Goal: Task Accomplishment & Management: Complete application form

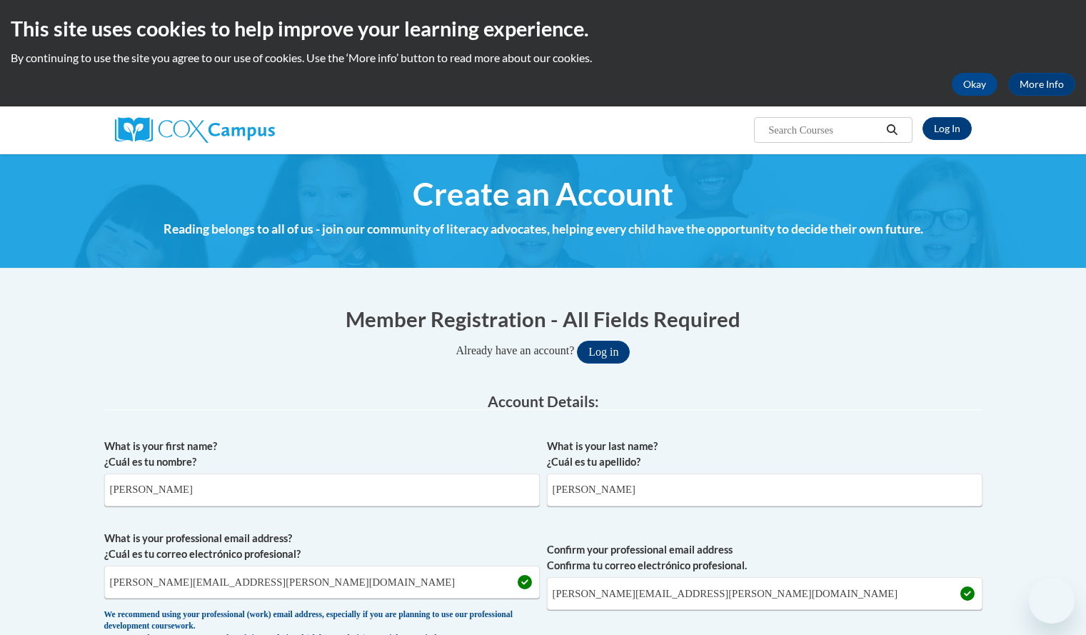
select select "fbf2d438-af2f-41f8-98f1-81c410e29de3"
select select "ad49bcad-a171-4b2e-b99c-48b446064914"
select select "[US_STATE]"
select select "[PERSON_NAME]"
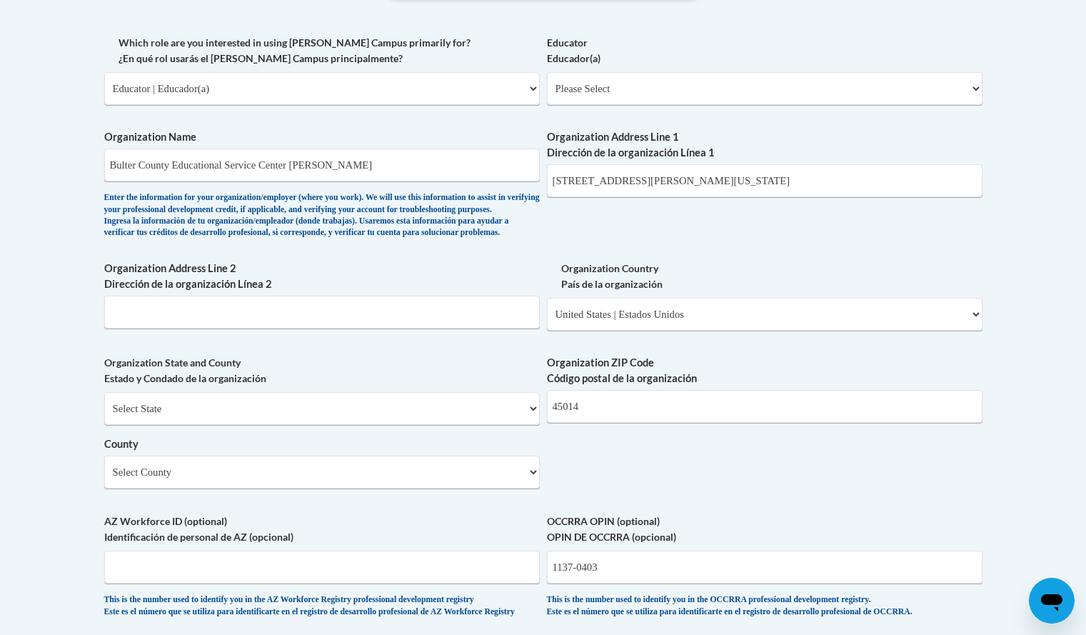
scroll to position [834, 0]
click at [715, 180] on input "[STREET_ADDRESS][PERSON_NAME][US_STATE]" at bounding box center [765, 181] width 436 height 33
type input "[STREET_ADDRESS][PERSON_NAME]"
click at [976, 91] on select "Please Select Early Learning/Daycare Teacher/Family Home Care Provider | Maestr…" at bounding box center [765, 89] width 436 height 33
select select "5e2af403-4f2c-4e49-a02f-103e55d7b75b"
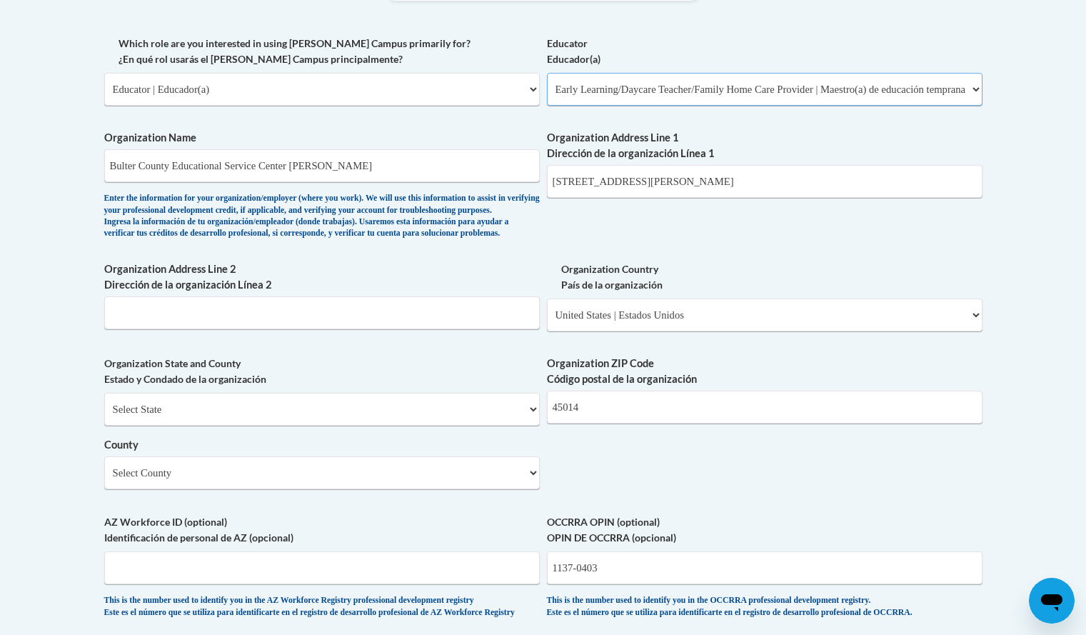
click at [547, 73] on select "Please Select Early Learning/Daycare Teacher/Family Home Care Provider | Maestr…" at bounding box center [765, 89] width 436 height 33
select select "null"
click at [974, 81] on select "Please Select Early Learning/Daycare Teacher/Family Home Care Provider | Maestr…" at bounding box center [765, 89] width 436 height 33
click at [547, 73] on select "Please Select Early Learning/Daycare Teacher/Family Home Care Provider | Maestr…" at bounding box center [765, 89] width 436 height 33
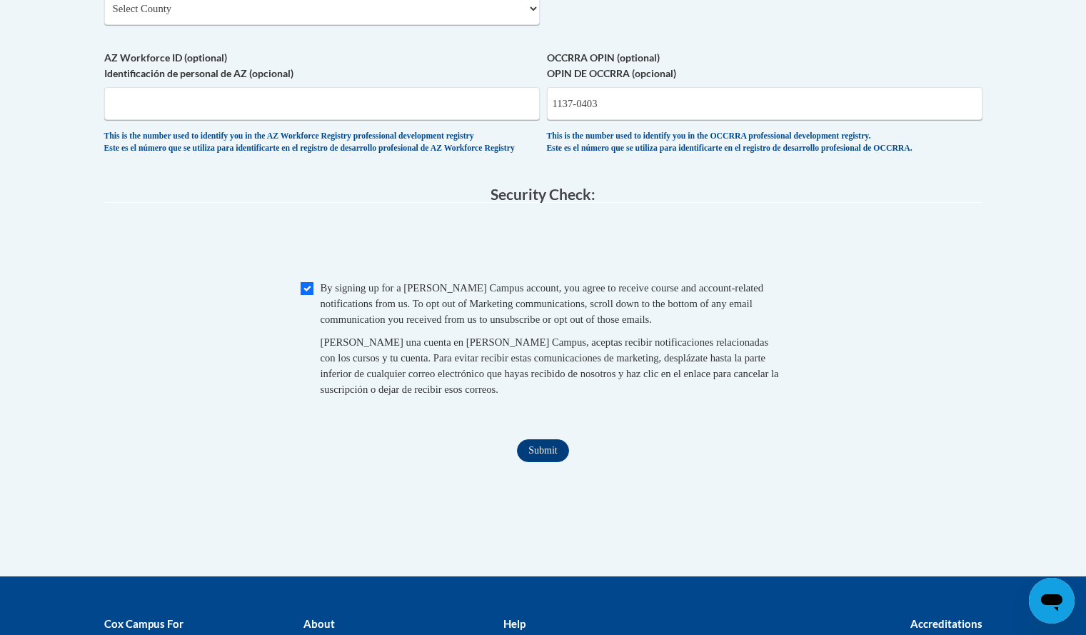
scroll to position [1299, 0]
click at [541, 461] on input "Submit" at bounding box center [542, 450] width 51 height 23
click at [608, 119] on input "1137-0403" at bounding box center [765, 102] width 436 height 33
type input "11370403"
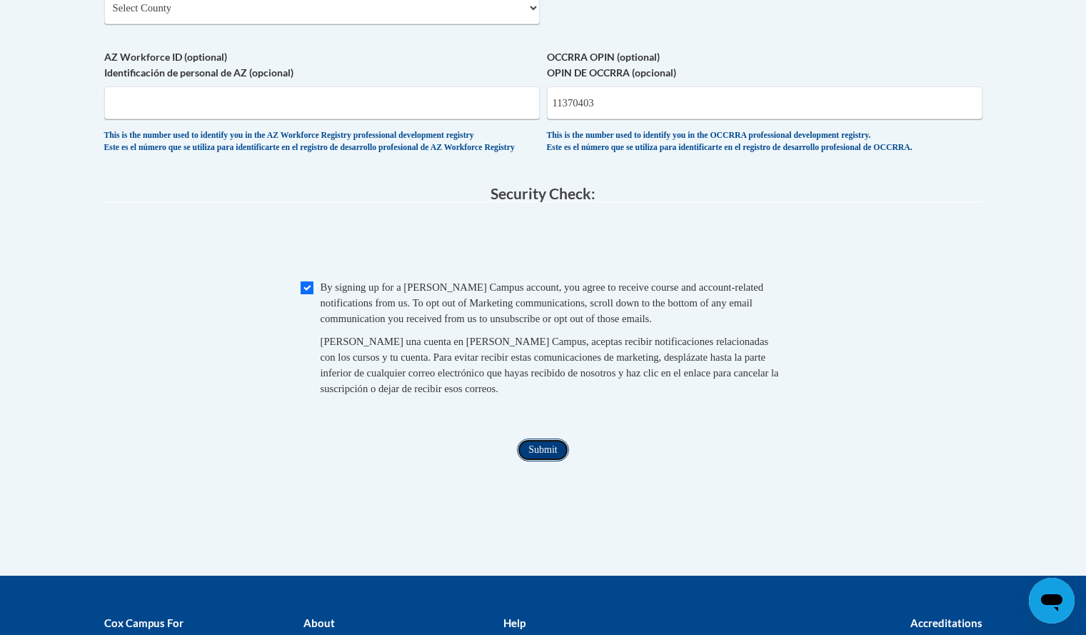
click at [544, 461] on input "Submit" at bounding box center [542, 450] width 51 height 23
